Goal: Find specific page/section: Find specific page/section

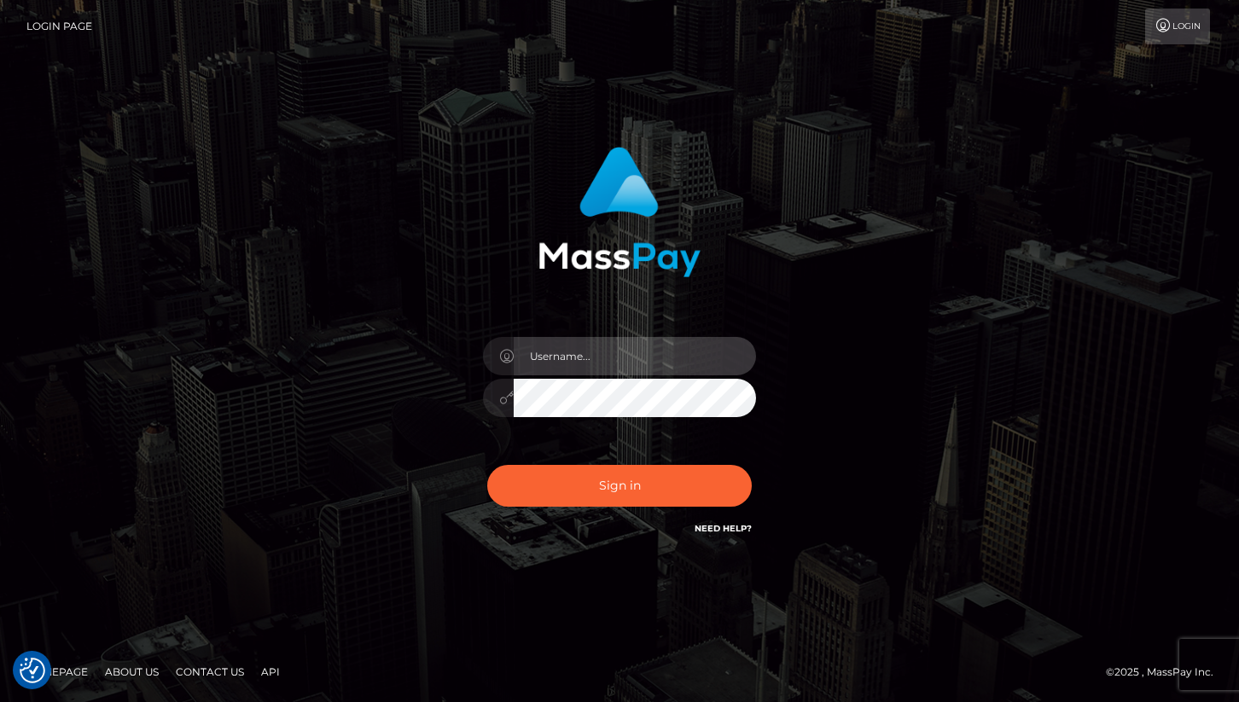
type input "cheli"
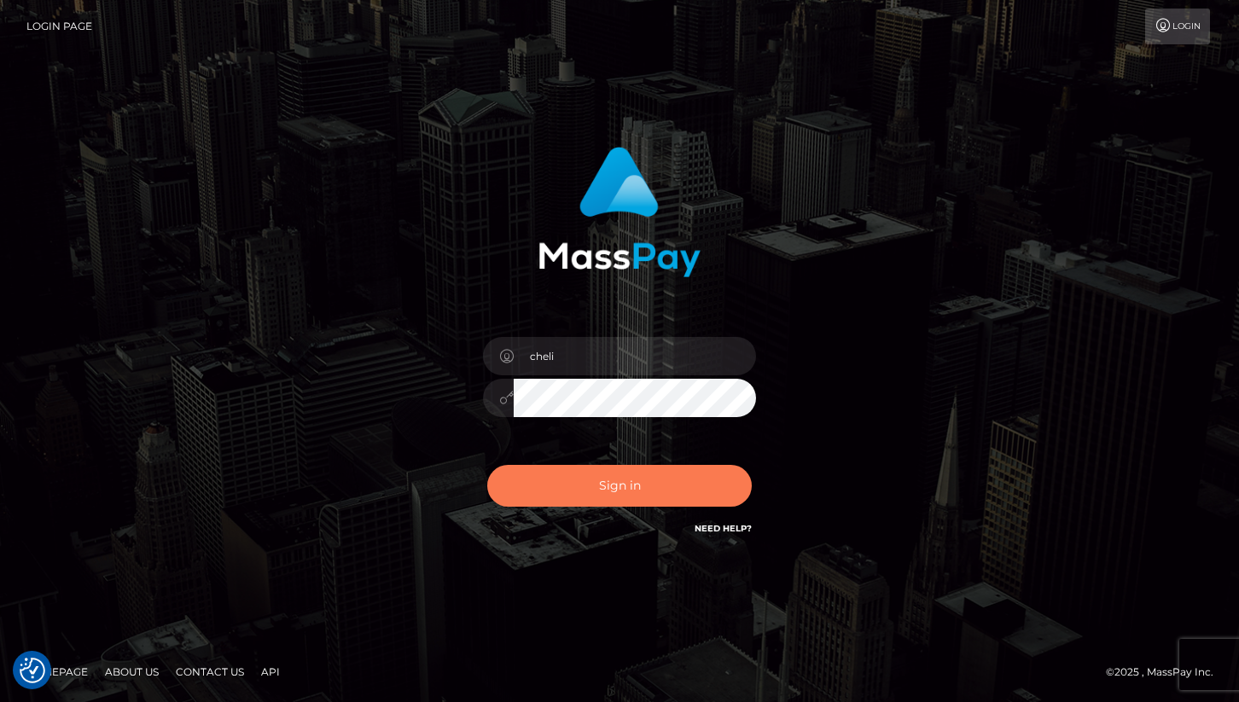
click at [567, 499] on button "Sign in" at bounding box center [619, 486] width 264 height 42
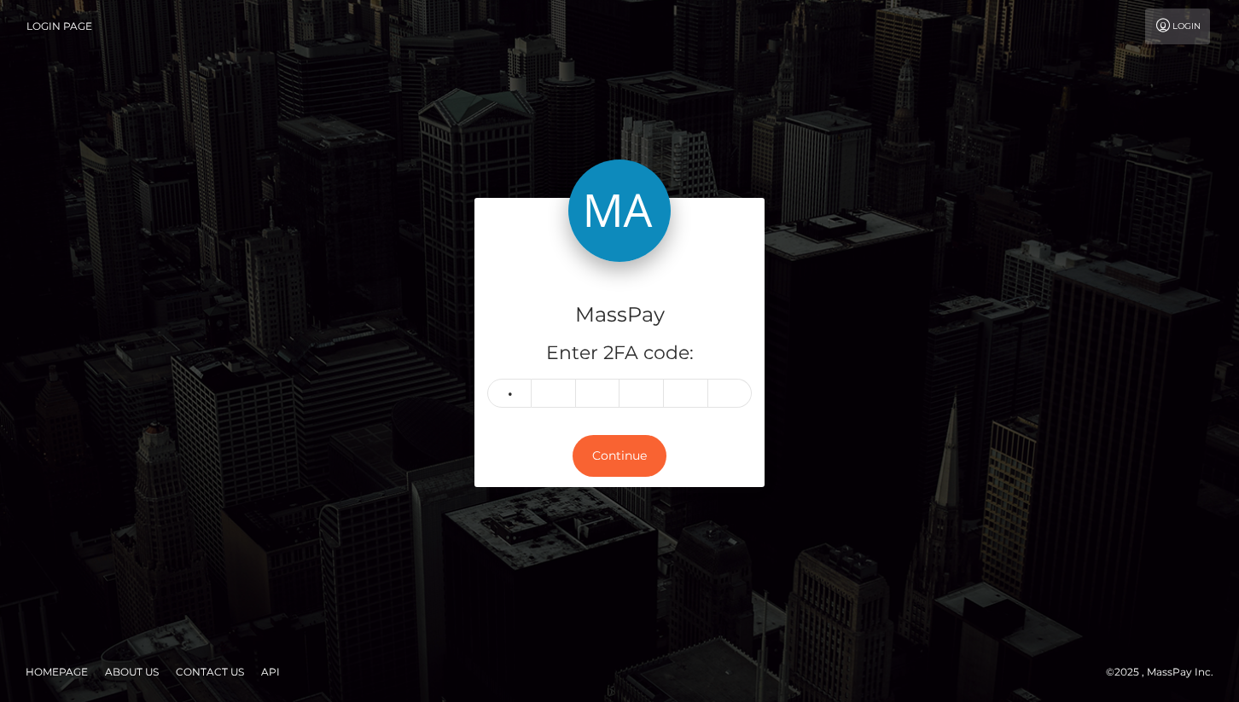
type input "4"
type input "5"
type input "2"
type input "4"
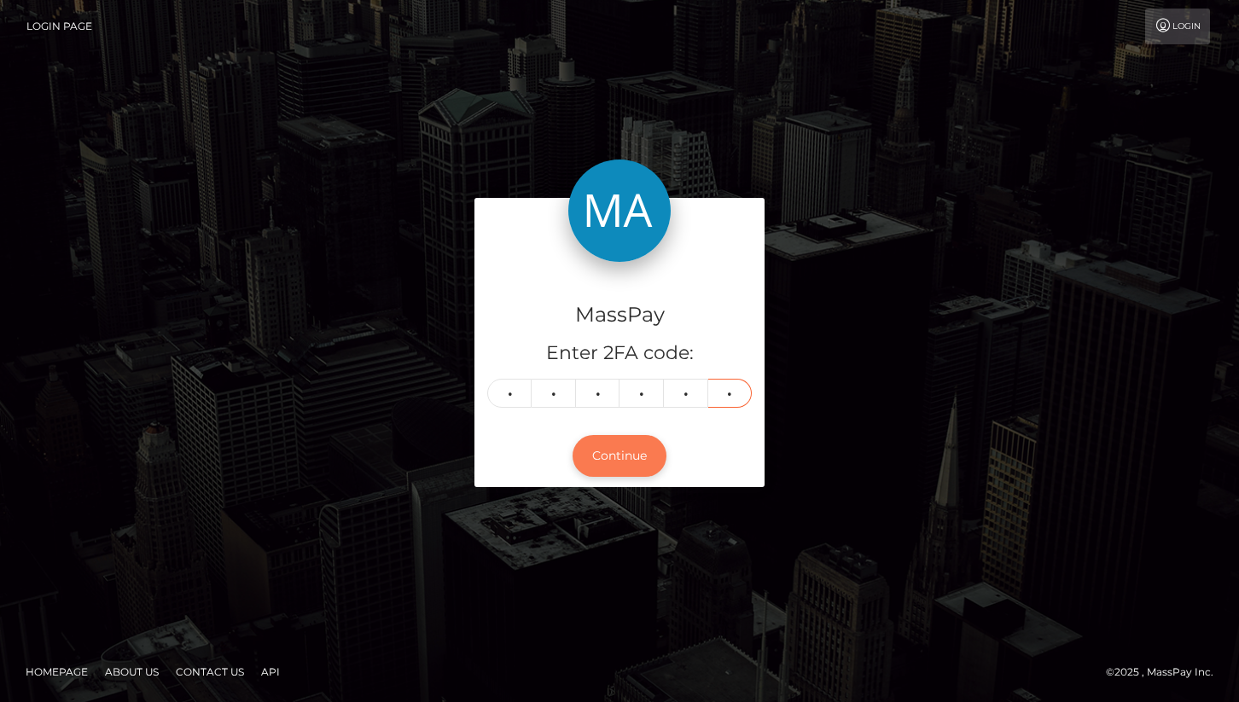
type input "1"
click at [643, 445] on button "Continue" at bounding box center [619, 456] width 94 height 42
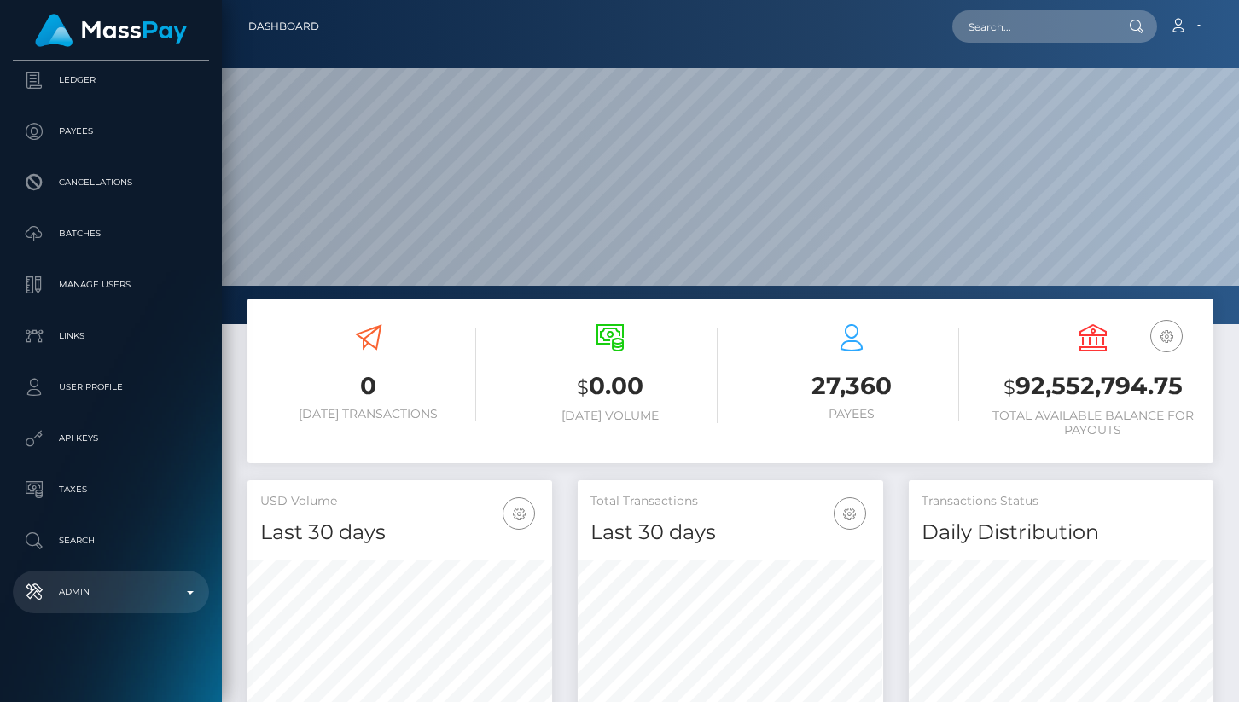
scroll to position [302, 305]
click at [112, 576] on link "Admin" at bounding box center [111, 592] width 196 height 43
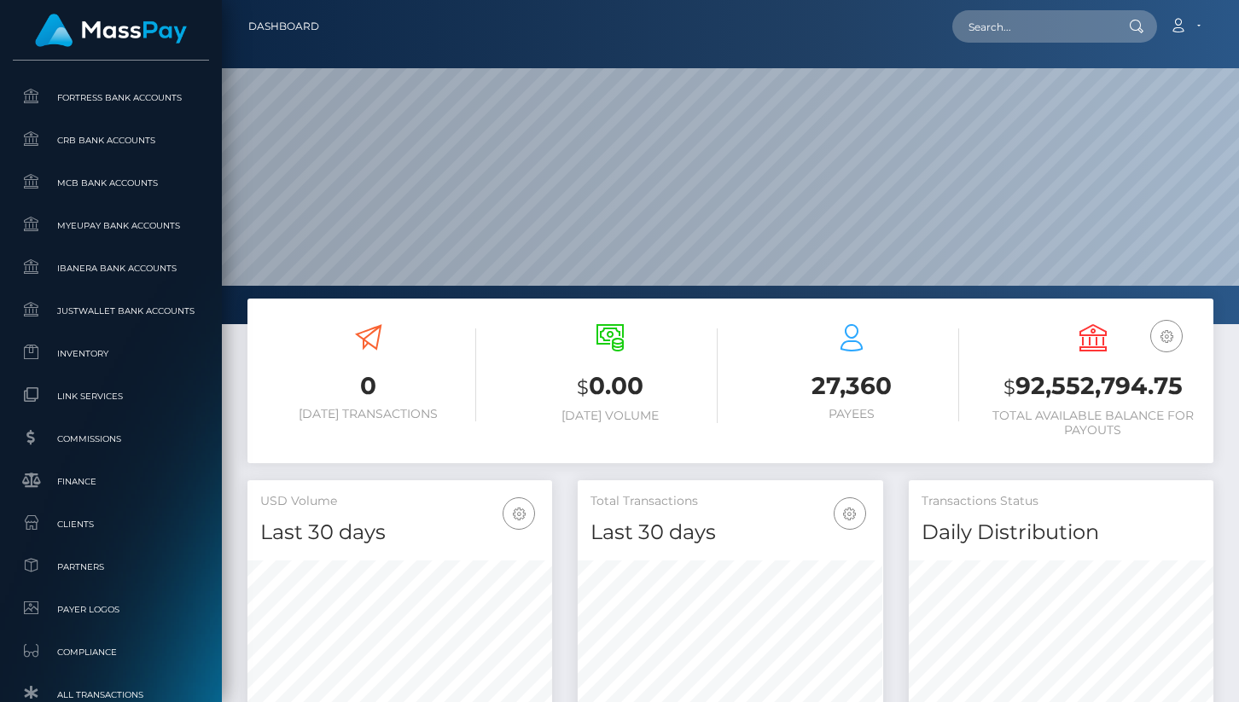
scroll to position [828, 0]
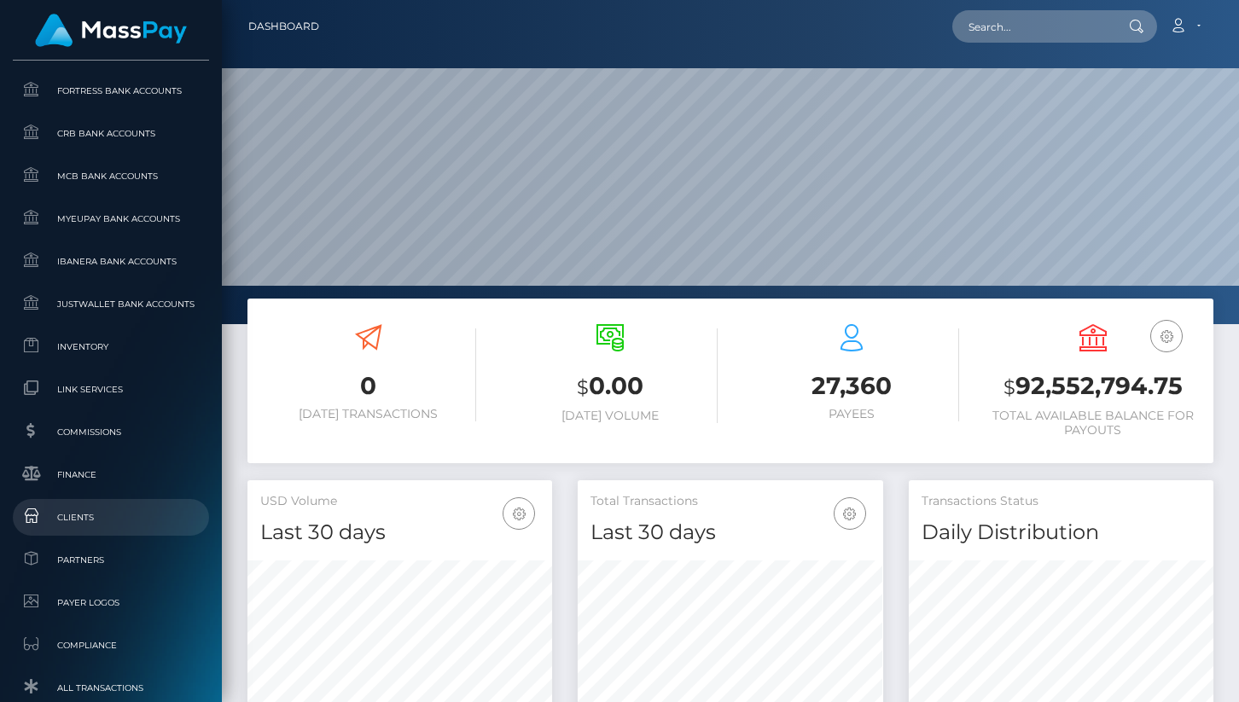
click at [113, 523] on span "Clients" at bounding box center [111, 518] width 183 height 20
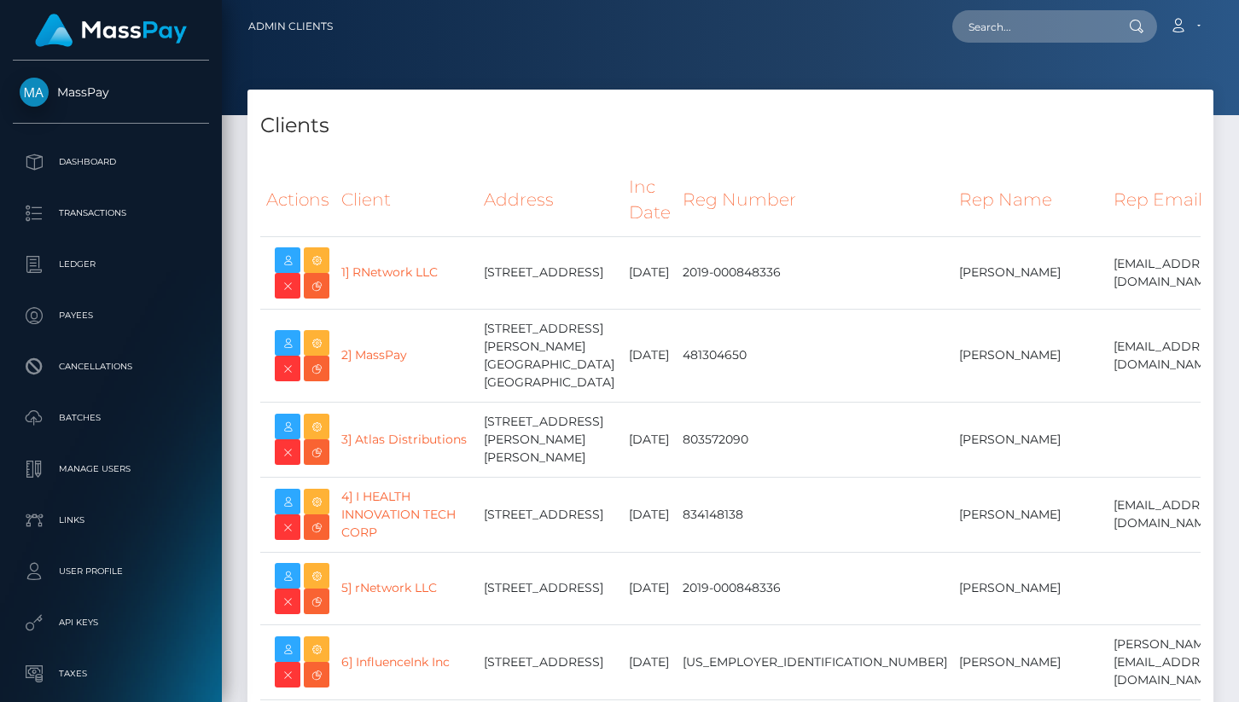
select select "223"
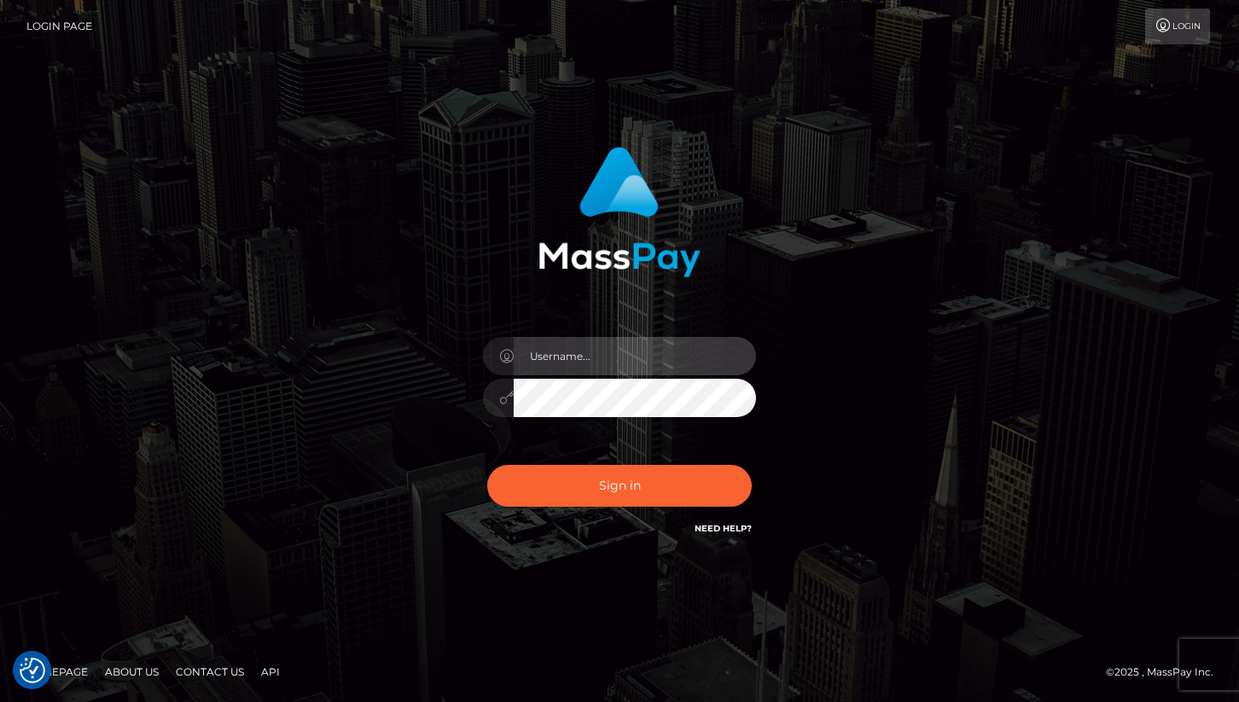
type input "cheli"
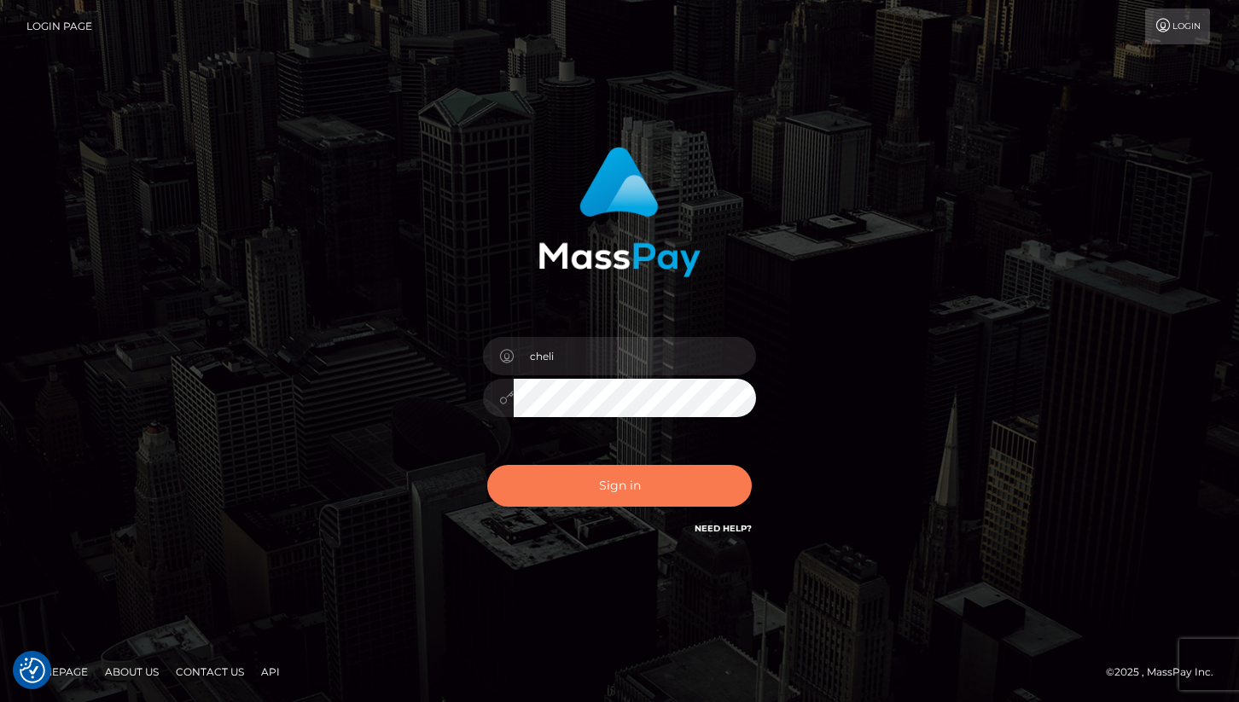
click at [567, 473] on button "Sign in" at bounding box center [619, 486] width 264 height 42
click at [383, 478] on div "cheli" at bounding box center [620, 351] width 474 height 434
click at [576, 474] on button "Sign in" at bounding box center [619, 486] width 264 height 42
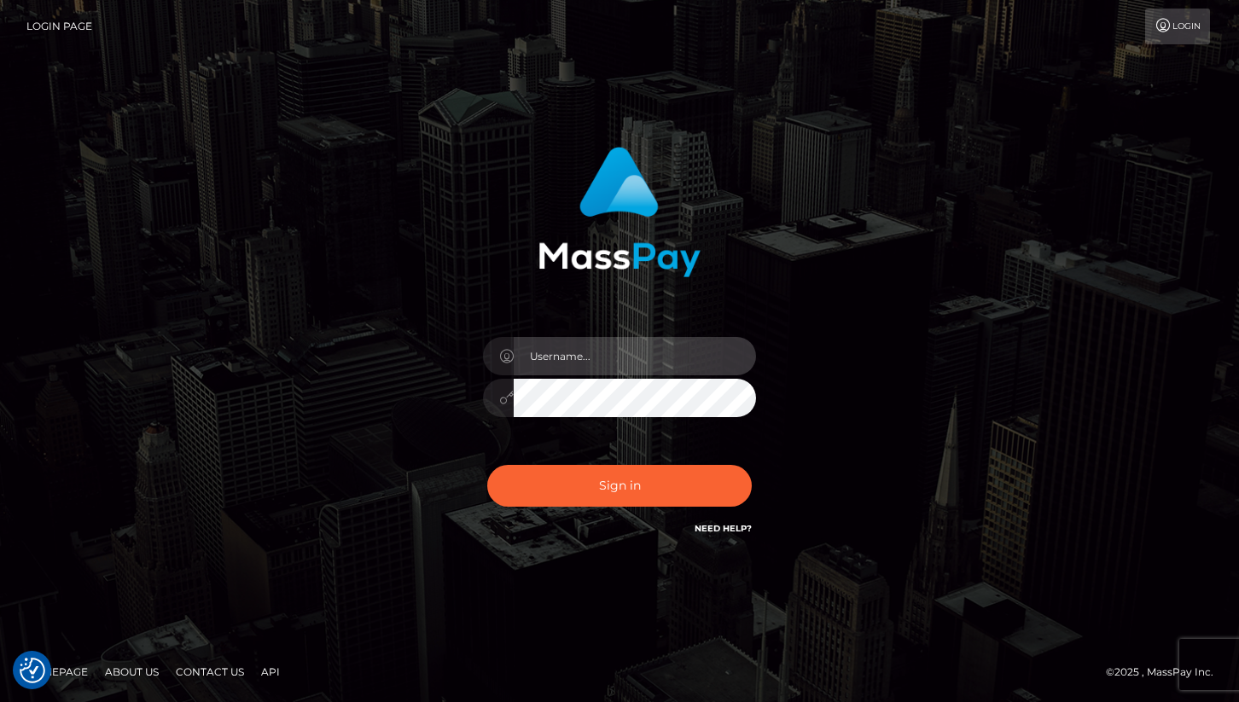
type input "cheli"
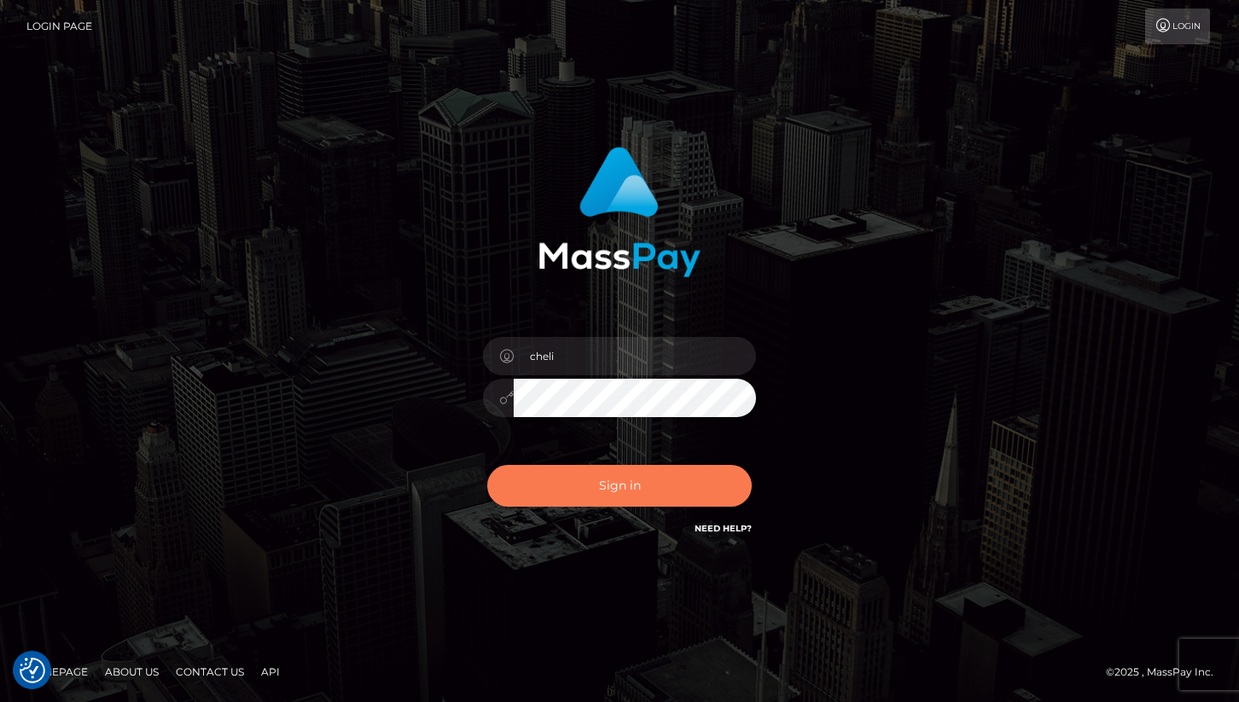
click at [599, 493] on button "Sign in" at bounding box center [619, 486] width 264 height 42
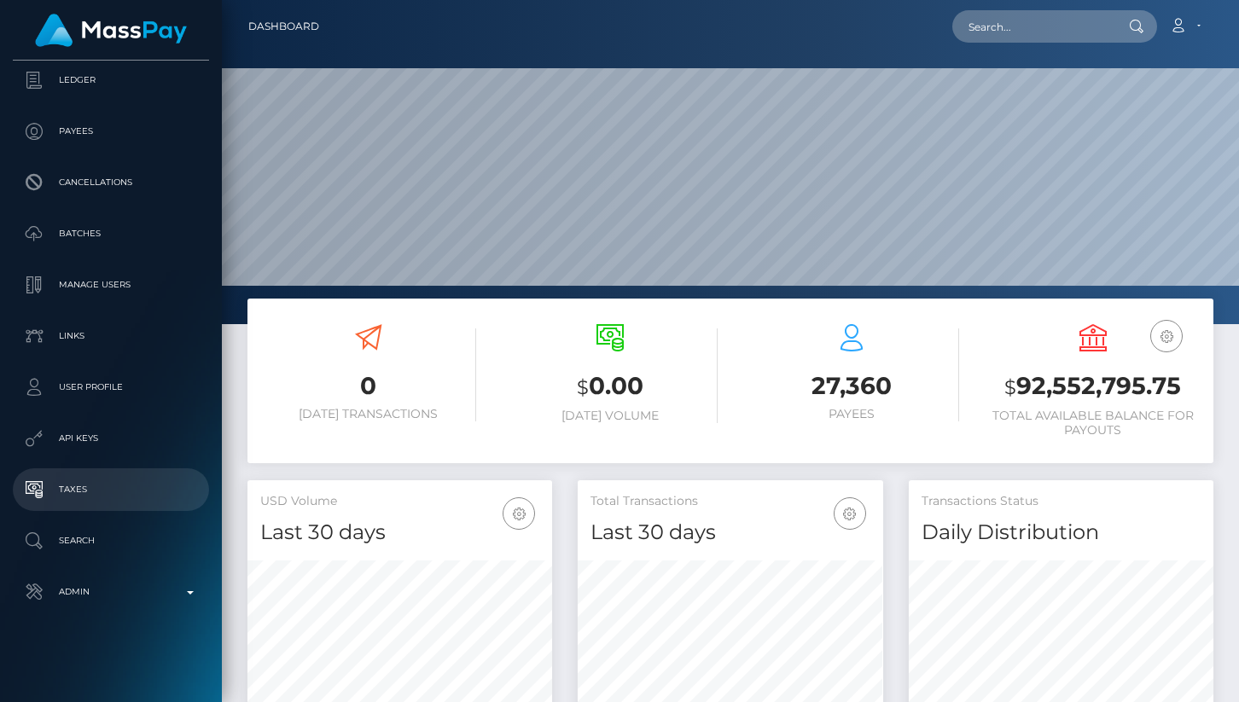
scroll to position [302, 305]
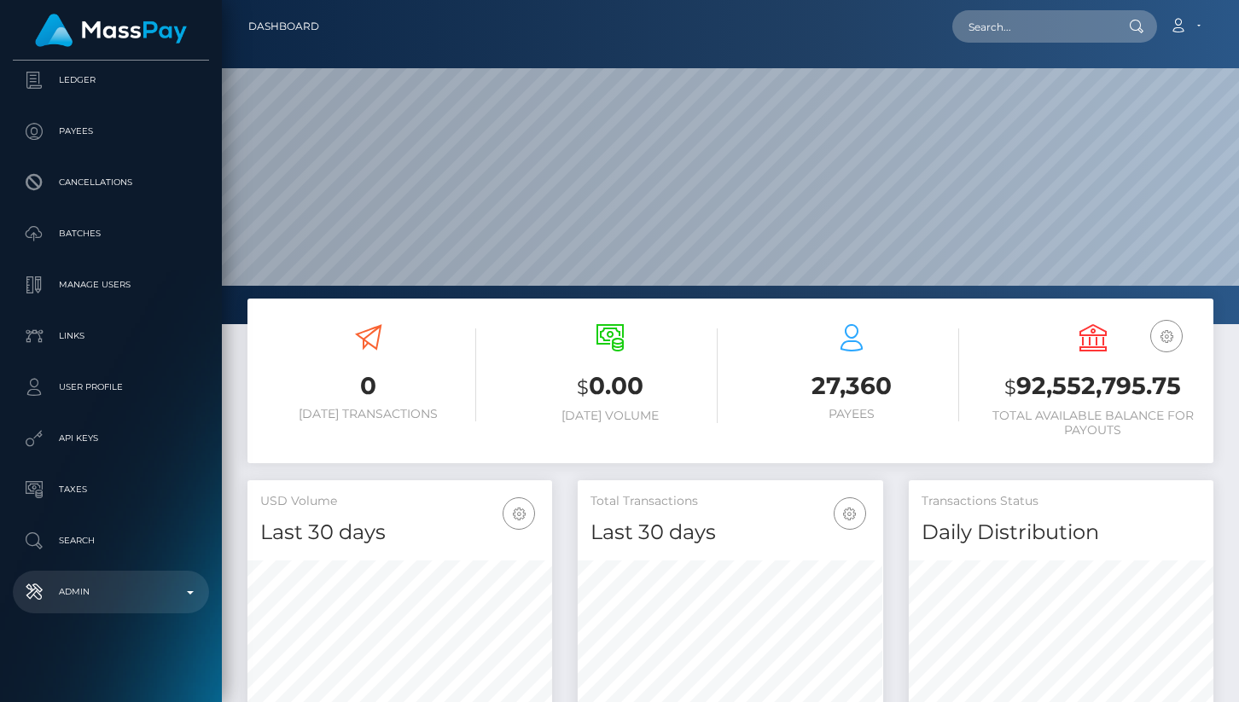
click at [139, 592] on p "Admin" at bounding box center [111, 592] width 183 height 26
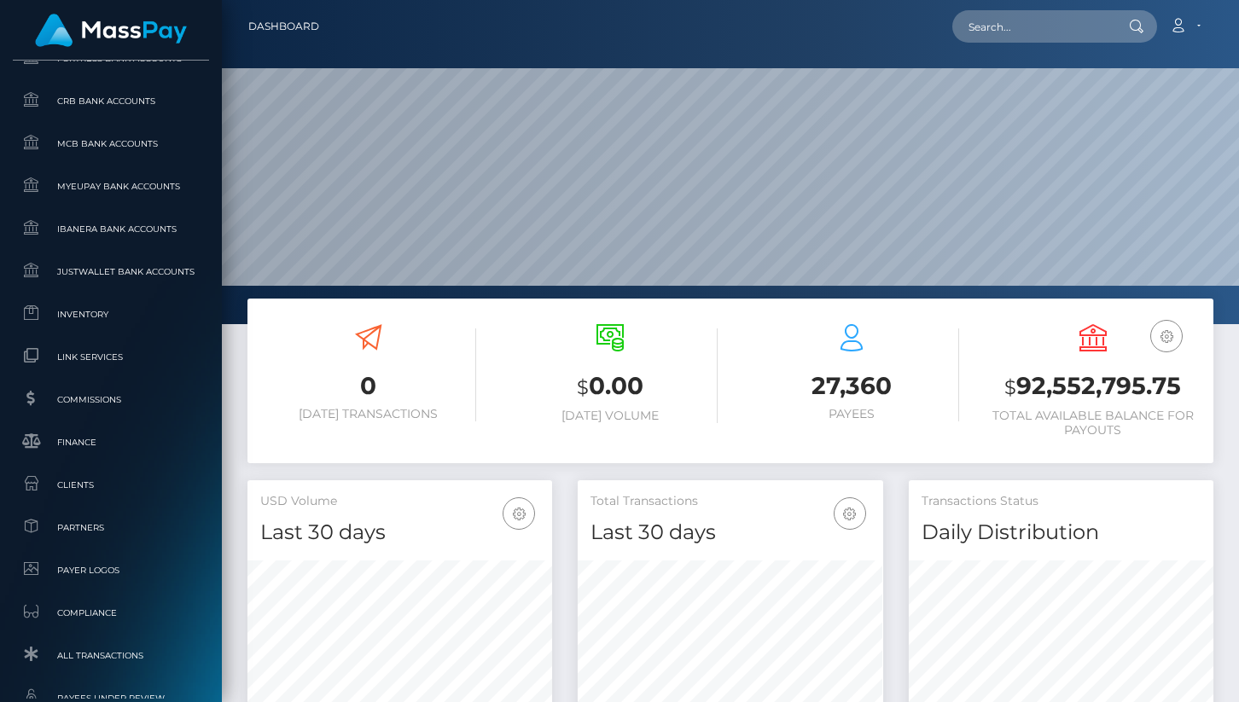
scroll to position [915, 0]
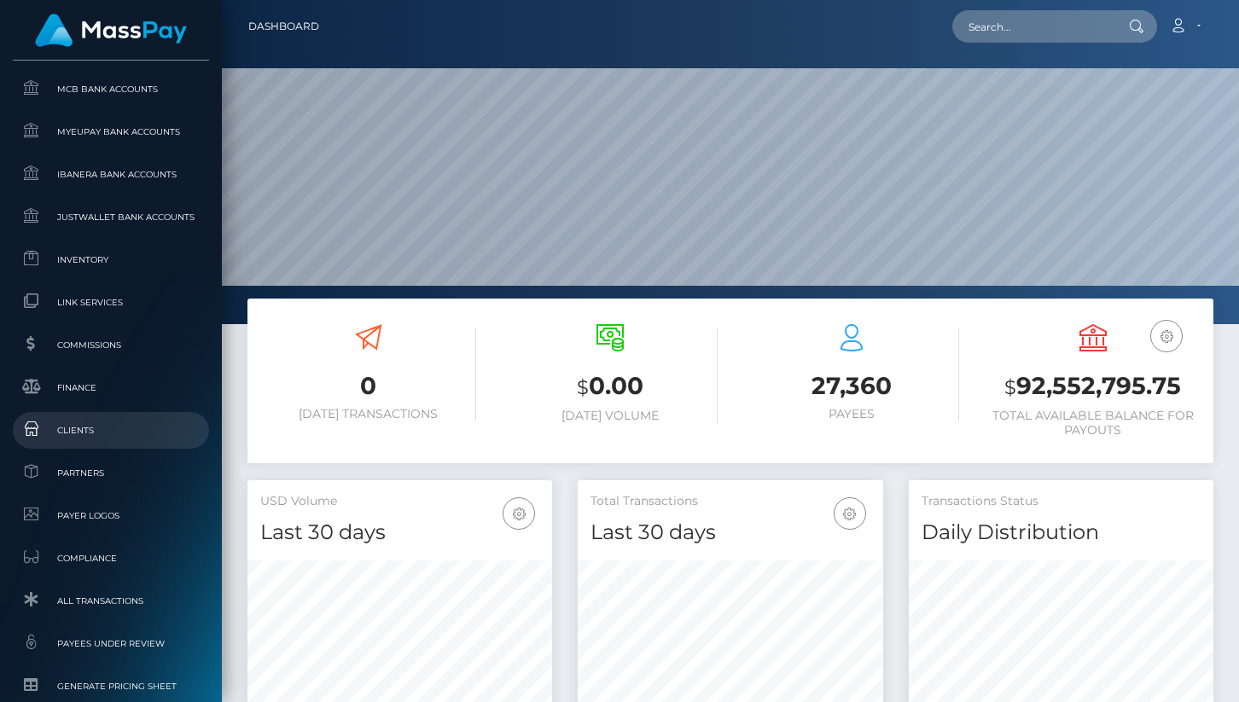
click at [79, 427] on span "Clients" at bounding box center [111, 431] width 183 height 20
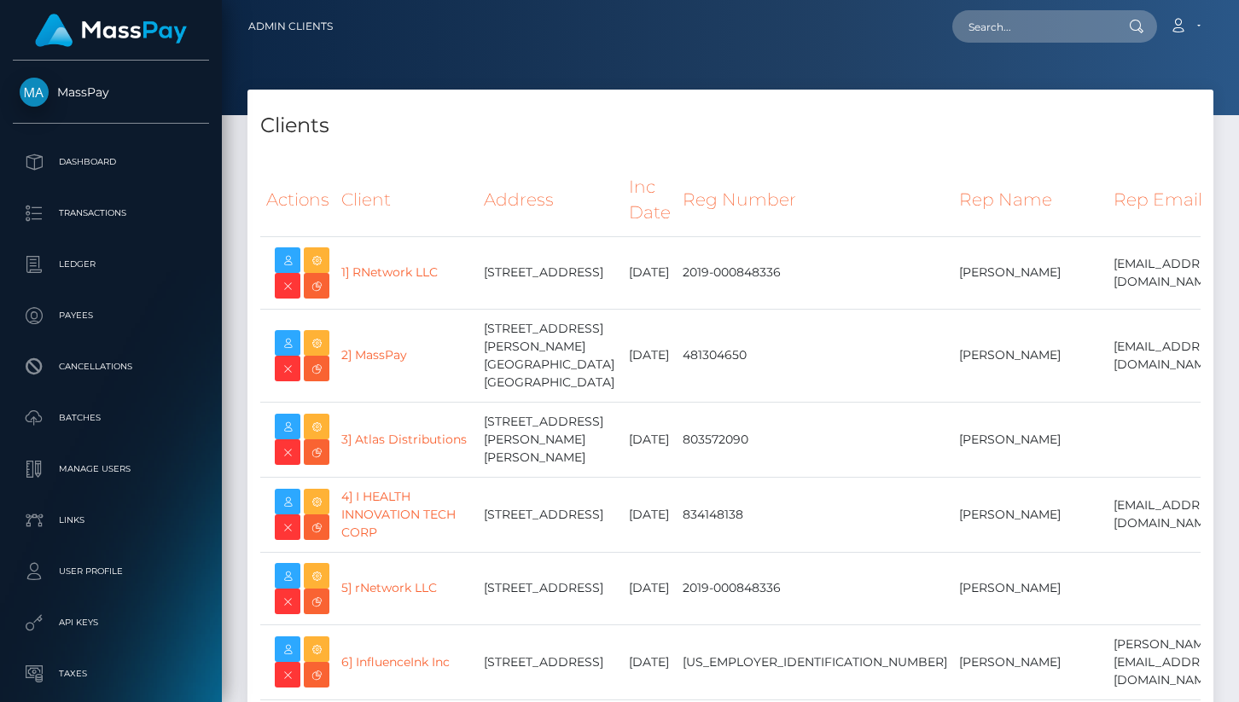
select select "223"
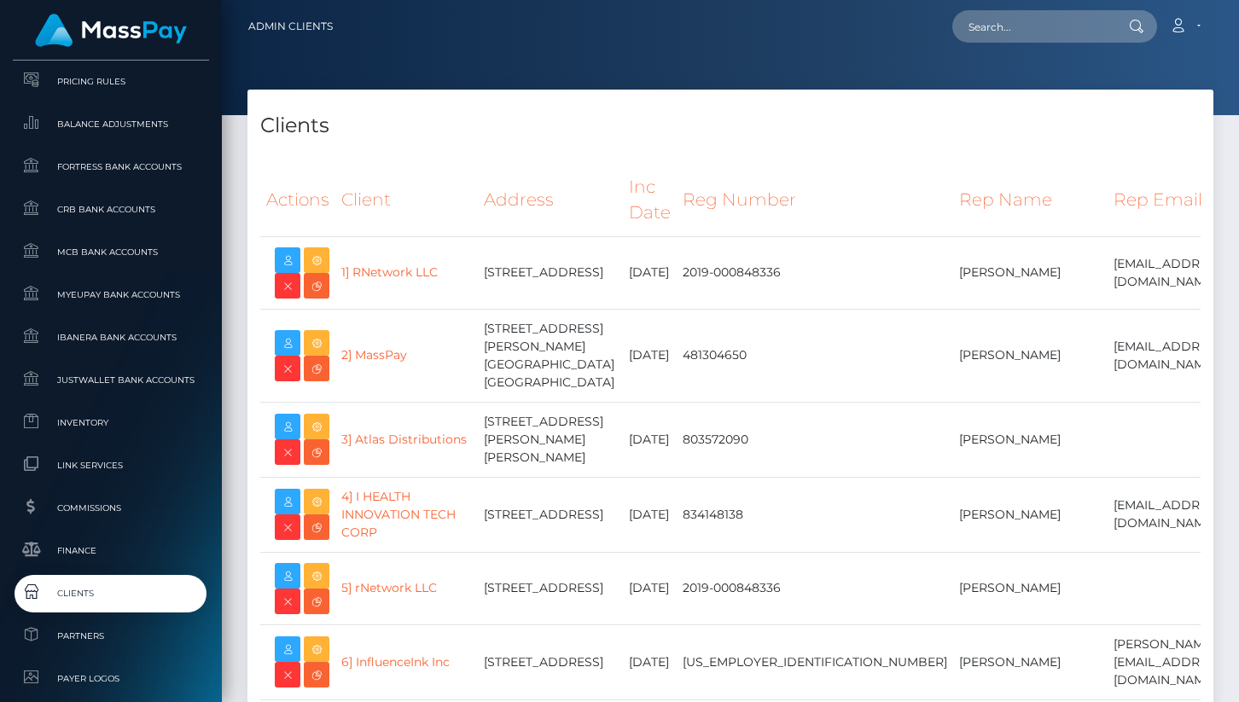
scroll to position [27668, 0]
